Goal: Answer question/provide support: Answer question/provide support

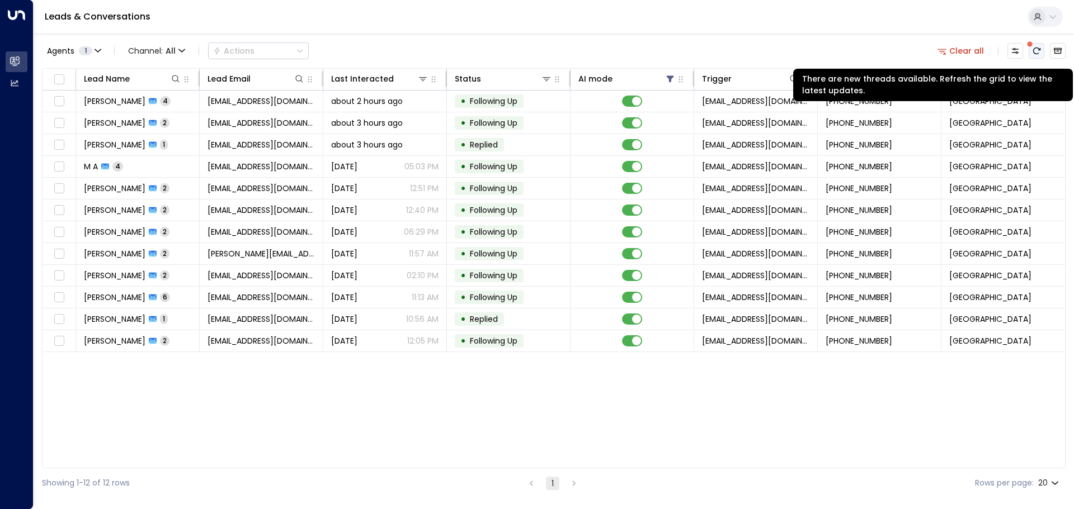
click at [1034, 52] on icon "There are new threads available. Refresh the grid to view the latest updates." at bounding box center [1036, 50] width 9 height 9
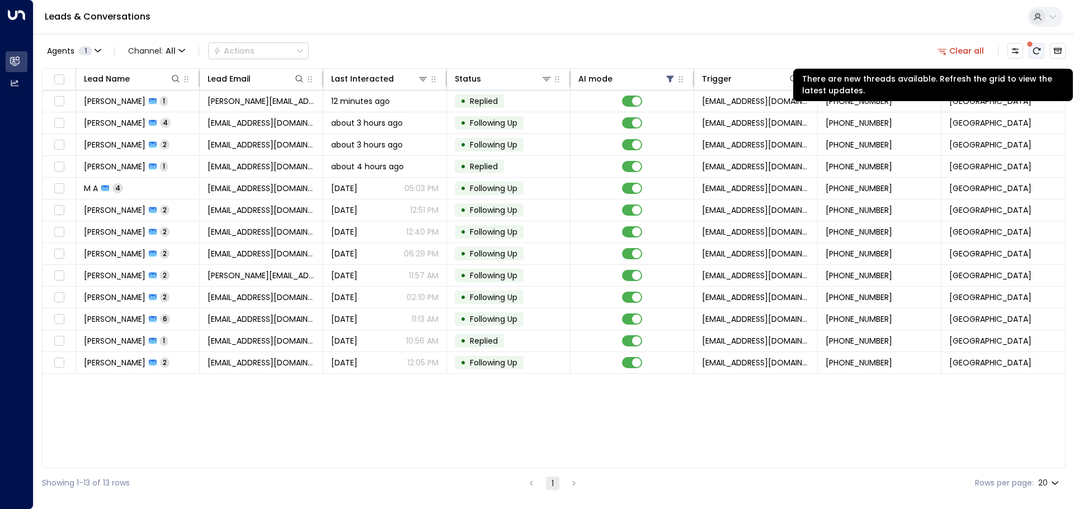
click at [1036, 46] on icon "There are new threads available. Refresh the grid to view the latest updates." at bounding box center [1036, 50] width 9 height 9
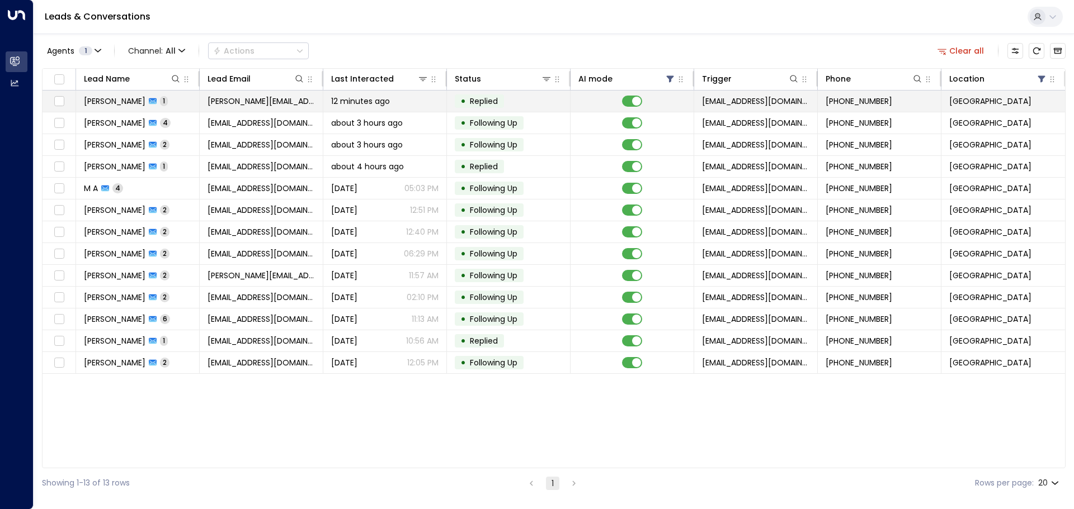
click at [508, 101] on td "• Replied" at bounding box center [509, 101] width 124 height 21
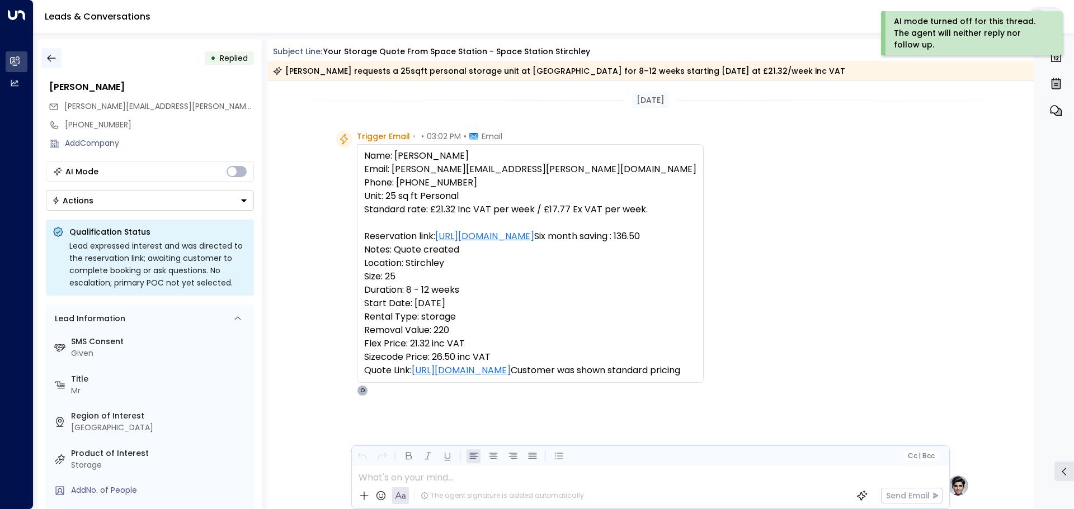
click at [55, 63] on icon "button" at bounding box center [51, 58] width 11 height 11
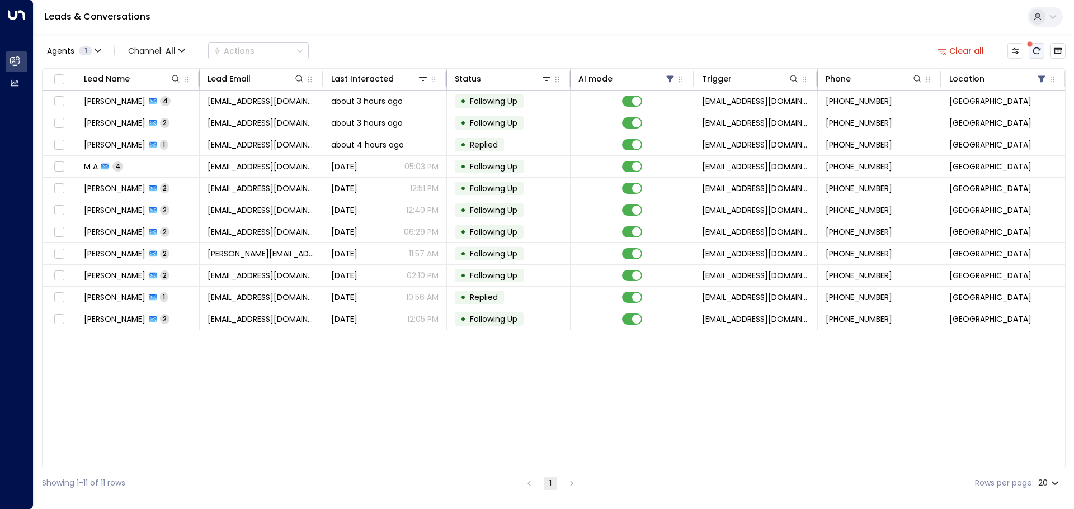
click at [1036, 48] on icon "There are new threads available. Refresh the grid to view the latest updates." at bounding box center [1036, 51] width 7 height 7
click at [1037, 49] on icon "There are new threads available. Refresh the grid to view the latest updates." at bounding box center [1036, 50] width 9 height 9
